Goal: Download file/media

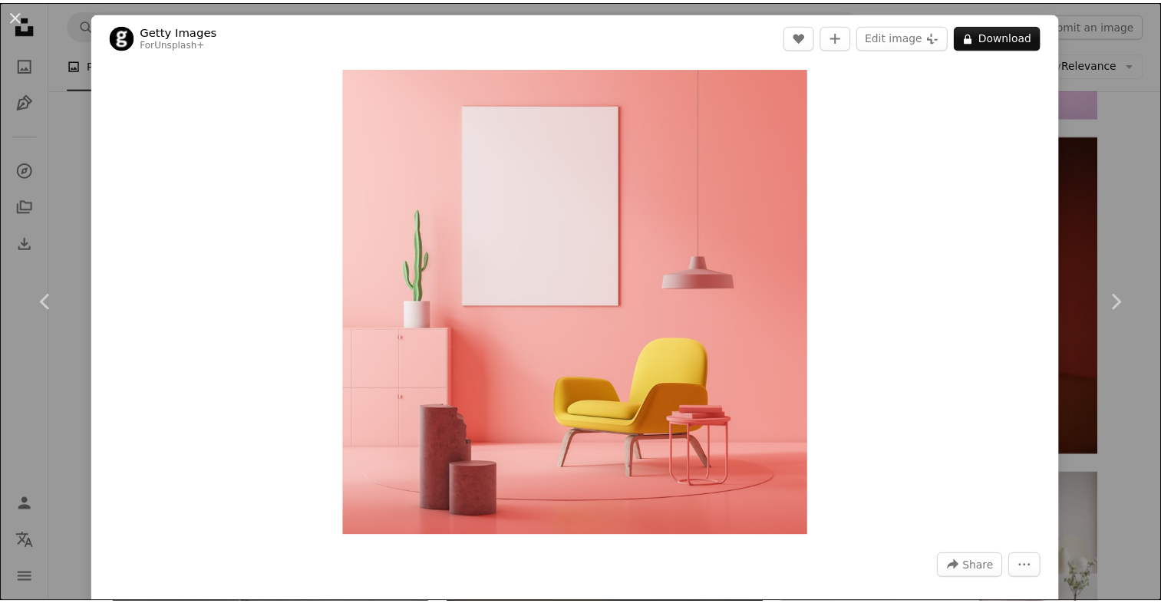
scroll to position [1256, 0]
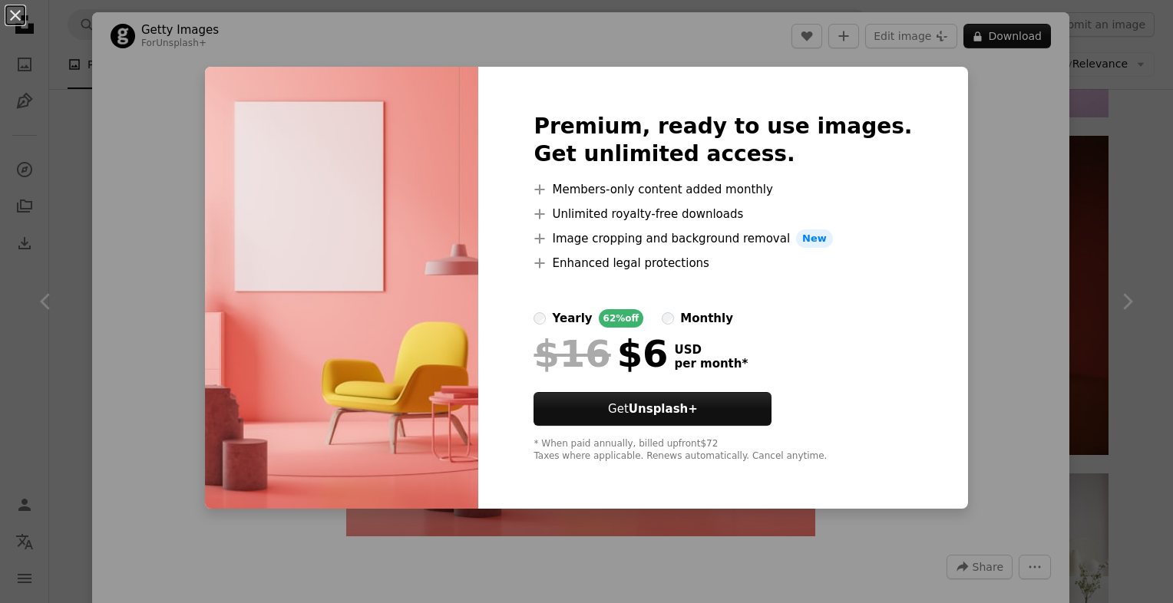
click at [1111, 131] on div "An X shape Premium, ready to use images. Get unlimited access. A plus sign Memb…" at bounding box center [586, 301] width 1173 height 603
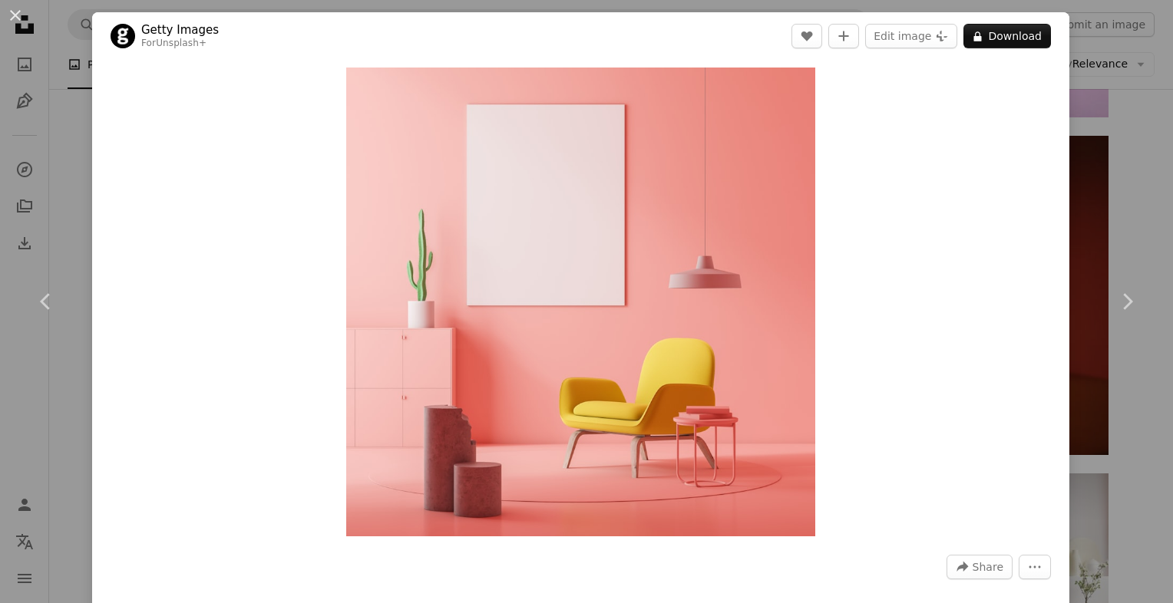
click at [1120, 144] on div "An X shape Chevron left Chevron right Getty Images For Unsplash+ A heart A plus…" at bounding box center [586, 301] width 1173 height 603
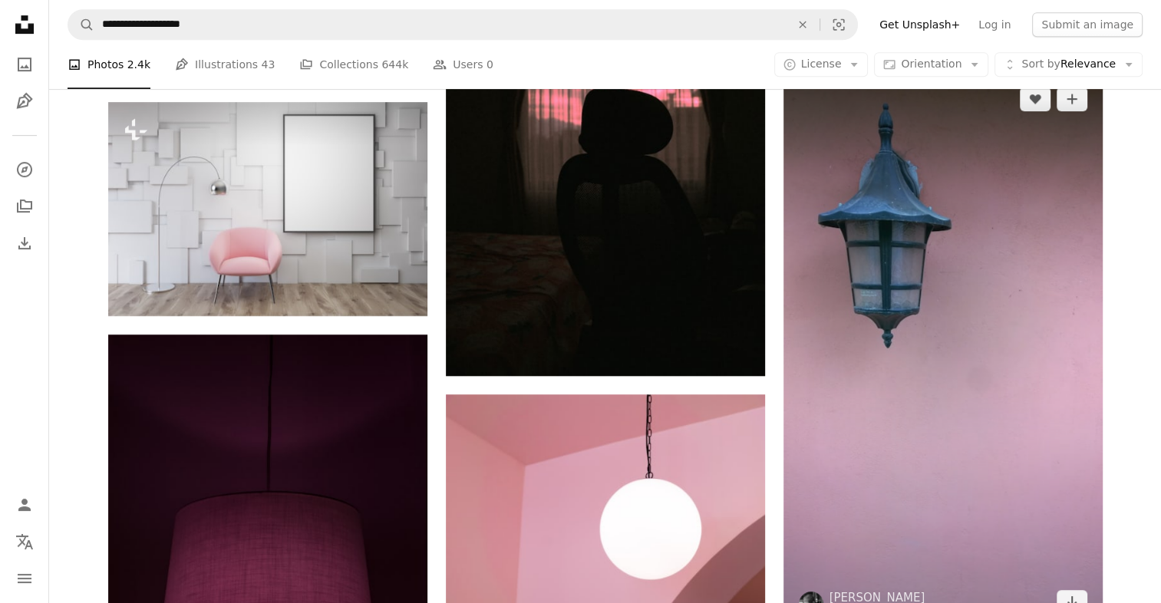
scroll to position [719, 0]
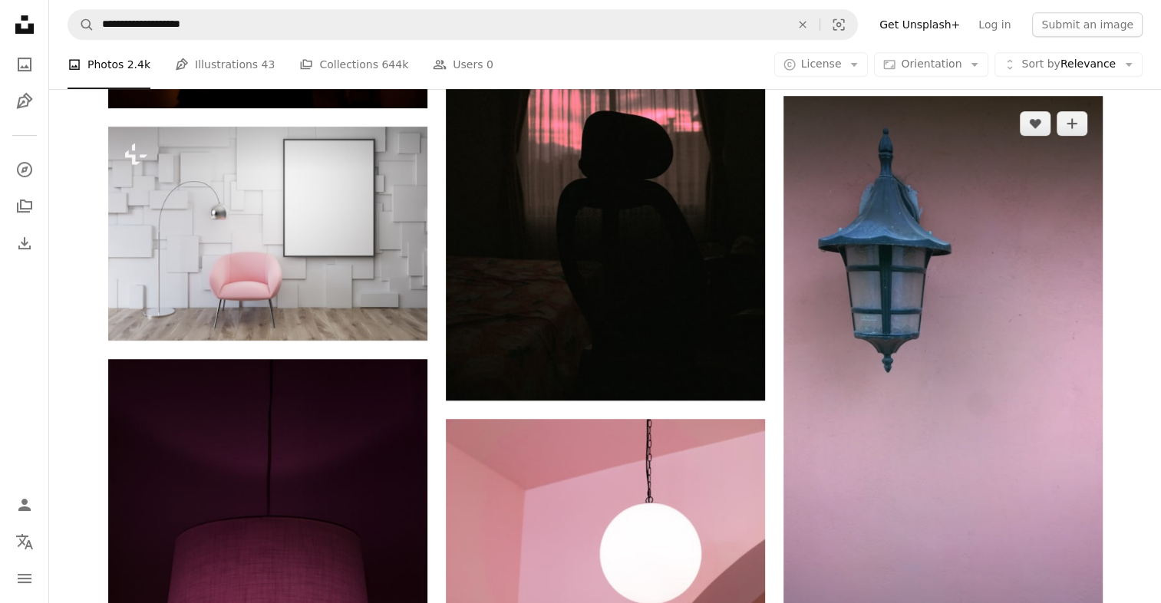
click at [928, 300] on img at bounding box center [943, 375] width 319 height 559
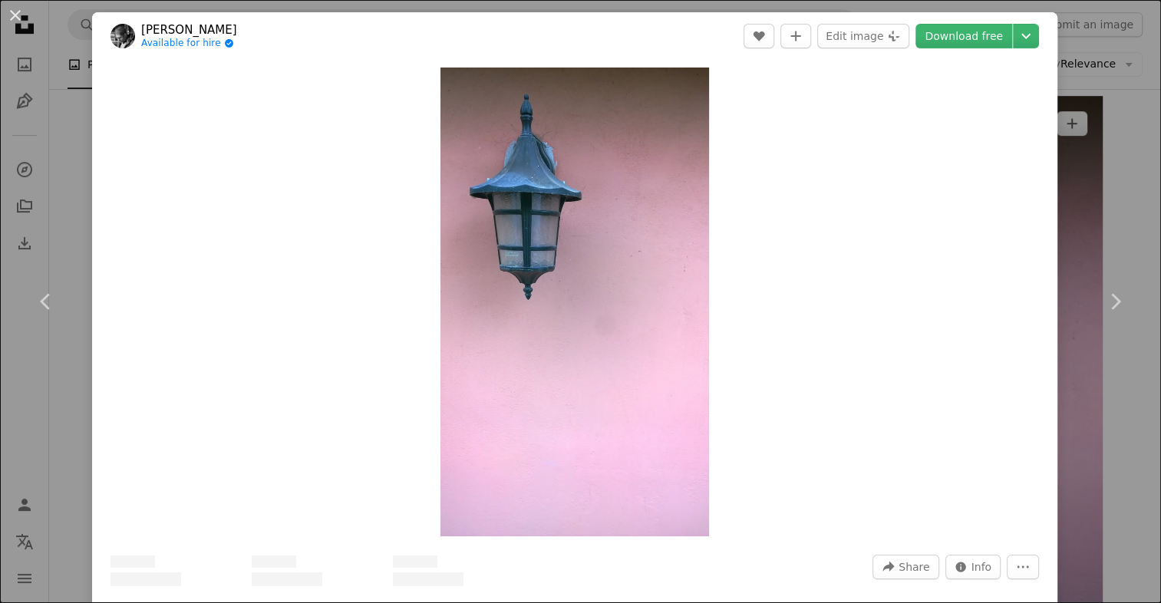
click at [1113, 158] on div "An X shape Chevron left Chevron right [PERSON_NAME] Available for hire A checkm…" at bounding box center [580, 301] width 1161 height 603
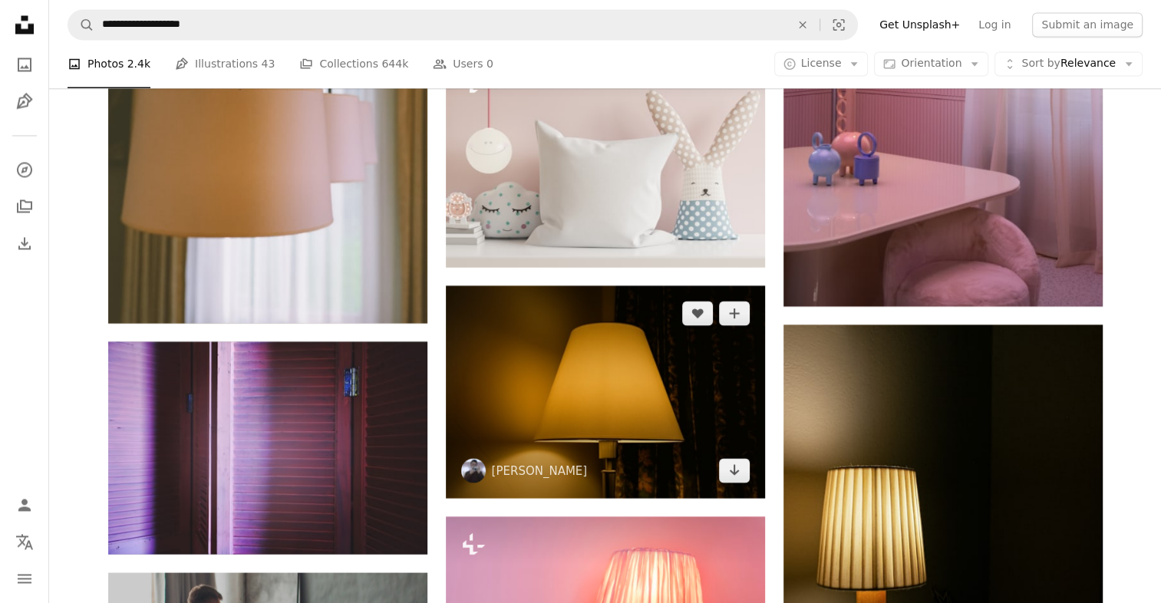
scroll to position [2791, 0]
